Goal: Use online tool/utility: Utilize a website feature to perform a specific function

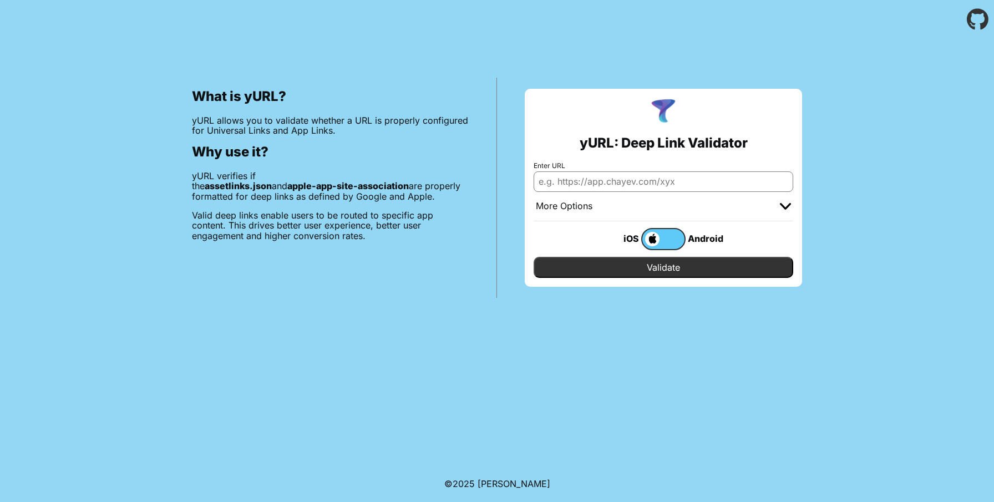
paste input "[URL][DOMAIN_NAME]"
type input "[URL][DOMAIN_NAME]"
click at [678, 262] on input "Validate" at bounding box center [662, 267] width 259 height 21
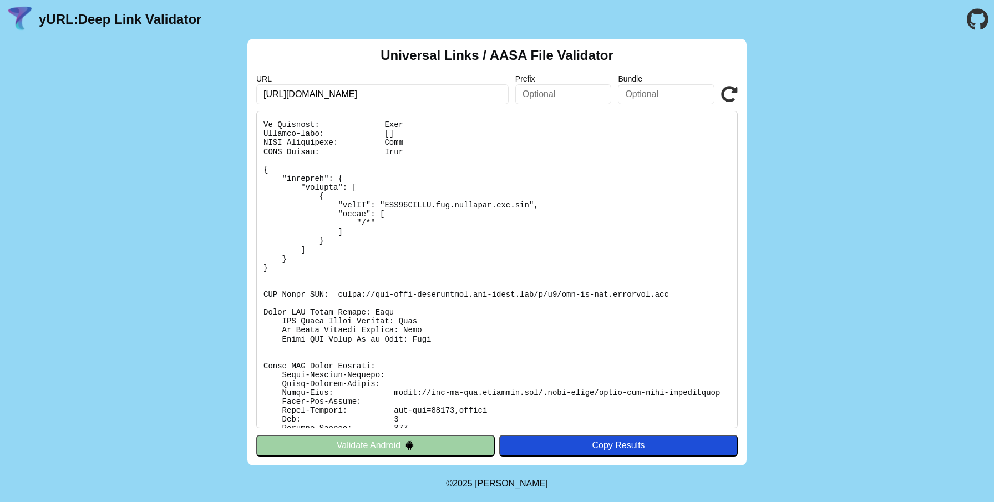
scroll to position [90, 0]
